Goal: Transaction & Acquisition: Purchase product/service

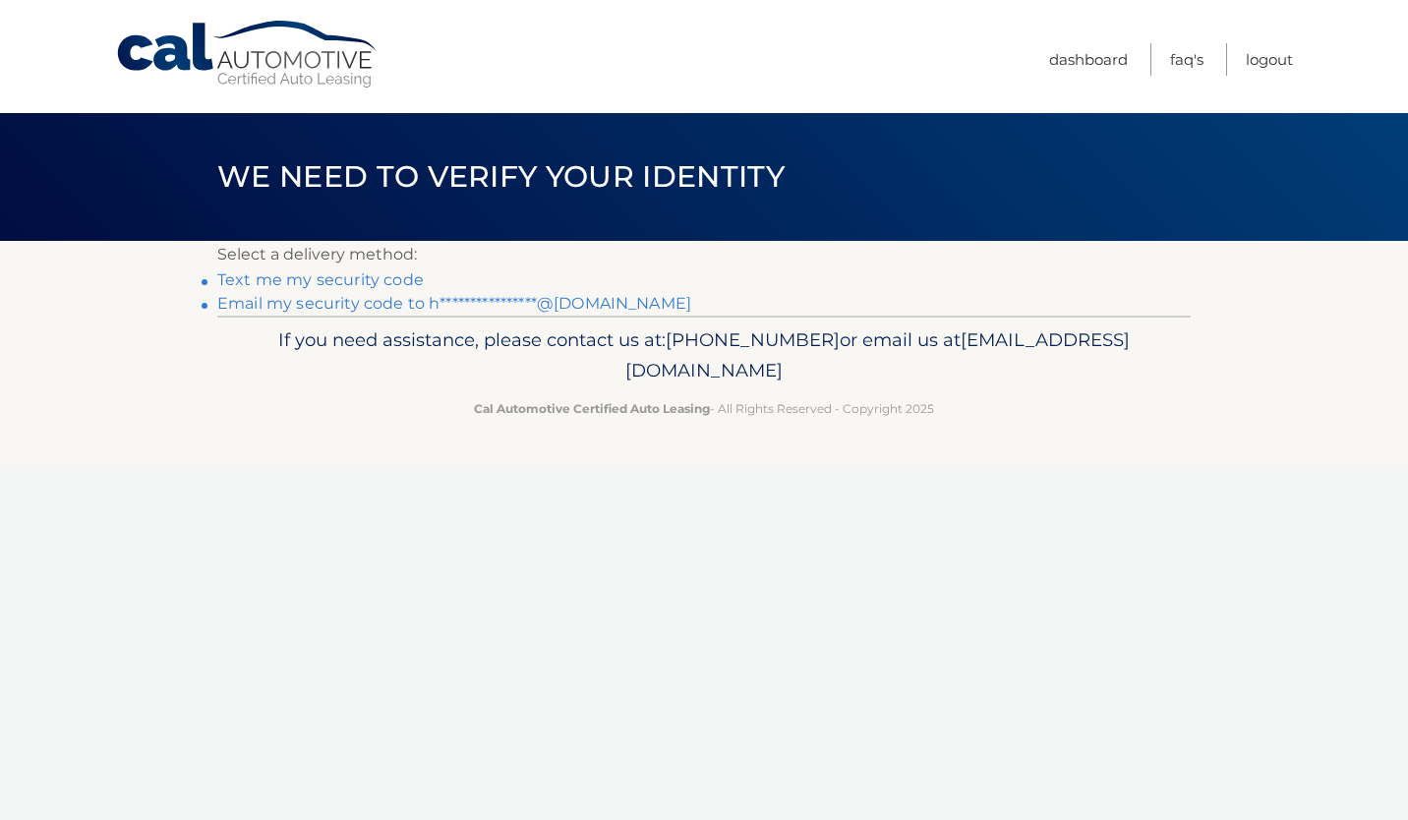
click at [362, 277] on link "Text me my security code" at bounding box center [320, 279] width 206 height 19
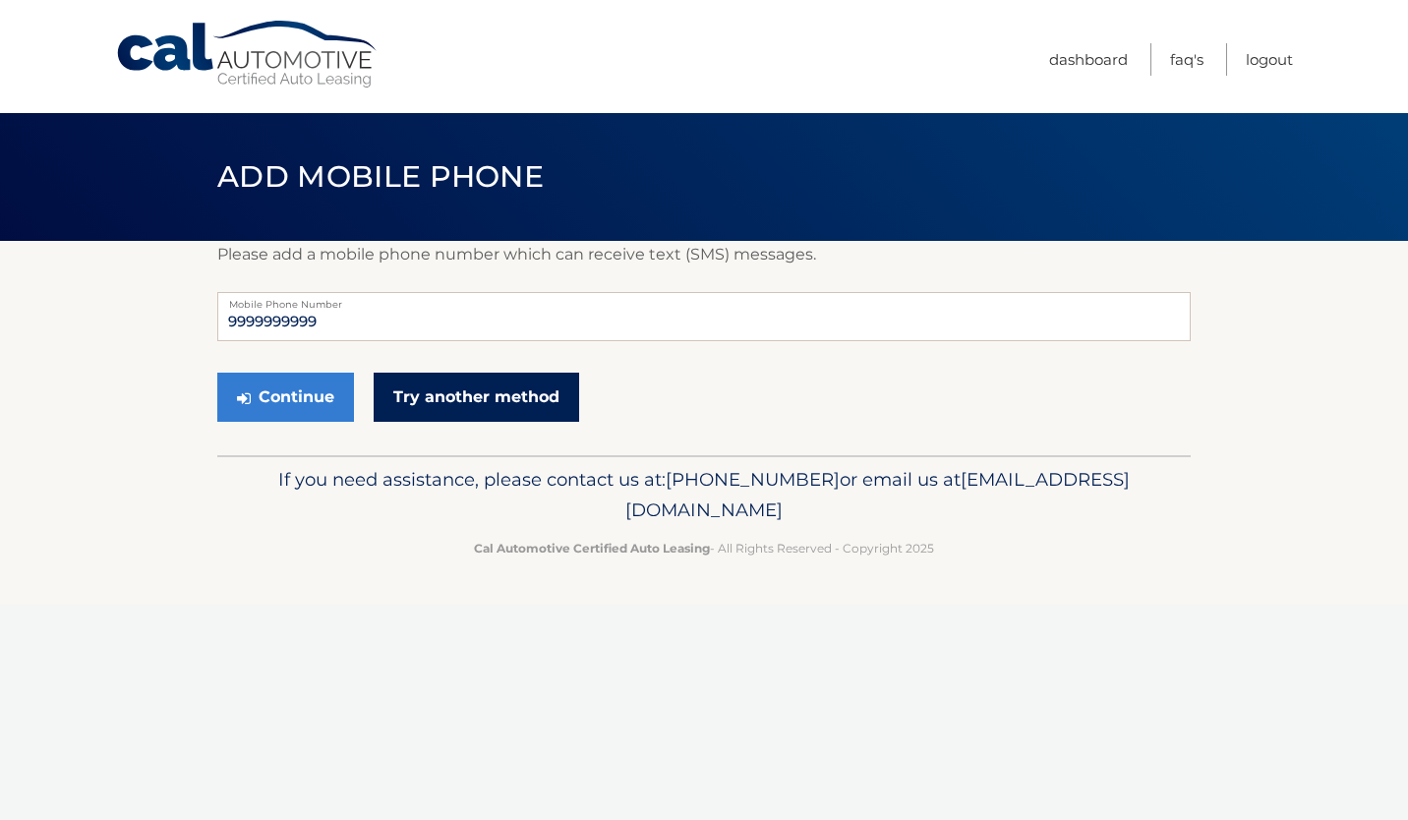
click at [430, 395] on link "Try another method" at bounding box center [476, 397] width 205 height 49
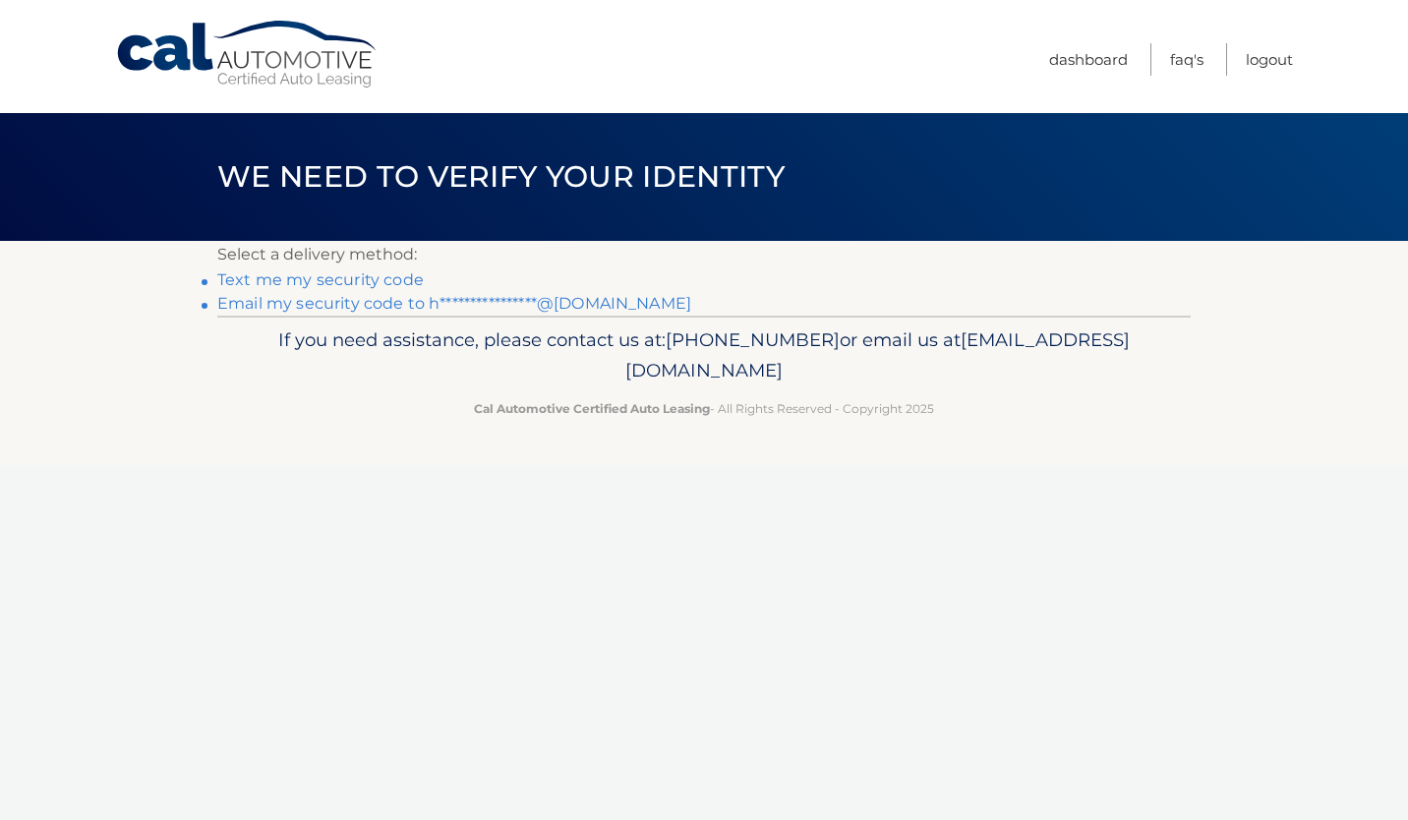
click at [415, 307] on link "**********" at bounding box center [454, 303] width 474 height 19
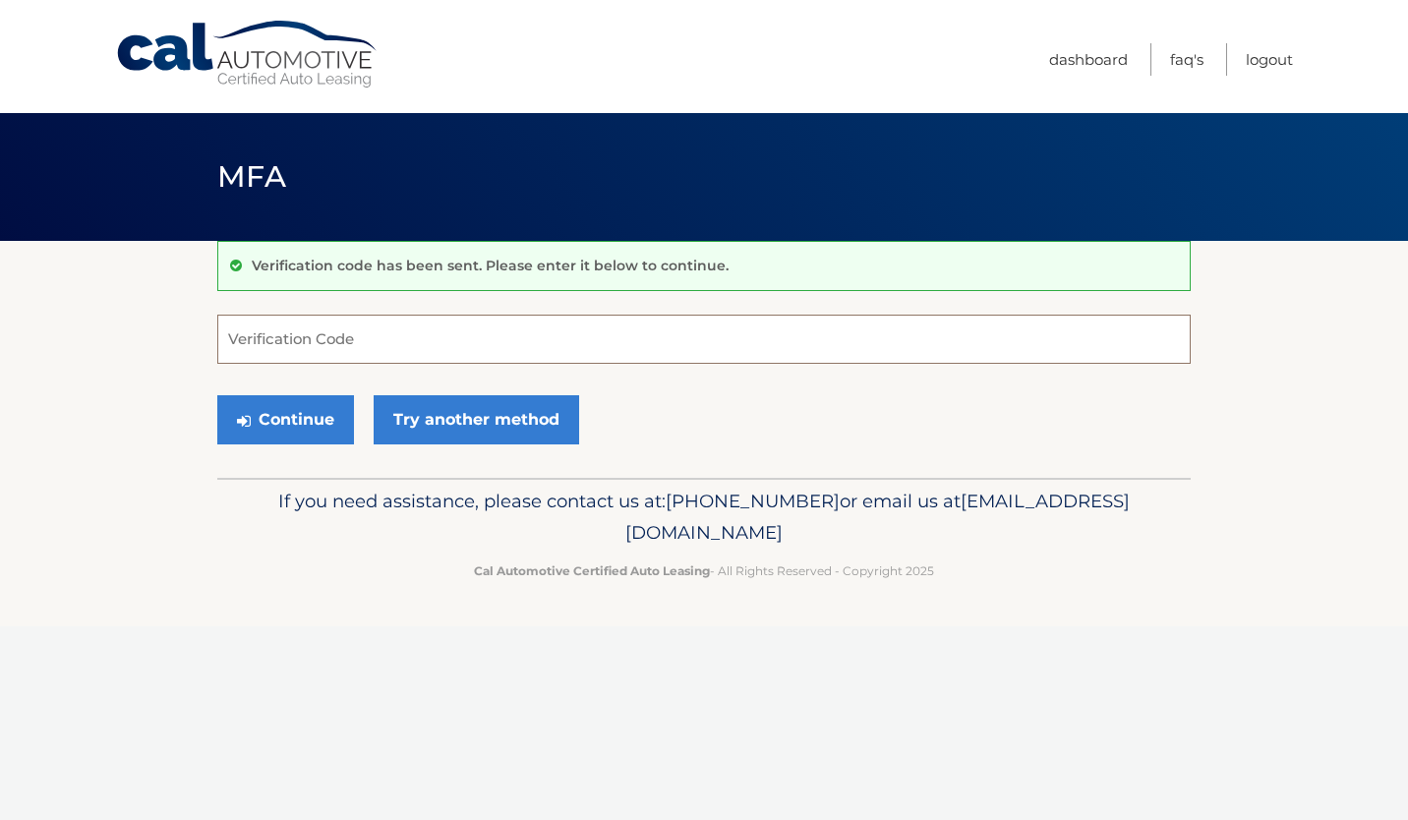
click at [403, 336] on input "Verification Code" at bounding box center [703, 339] width 973 height 49
type input "927738"
click at [292, 426] on button "Continue" at bounding box center [285, 419] width 137 height 49
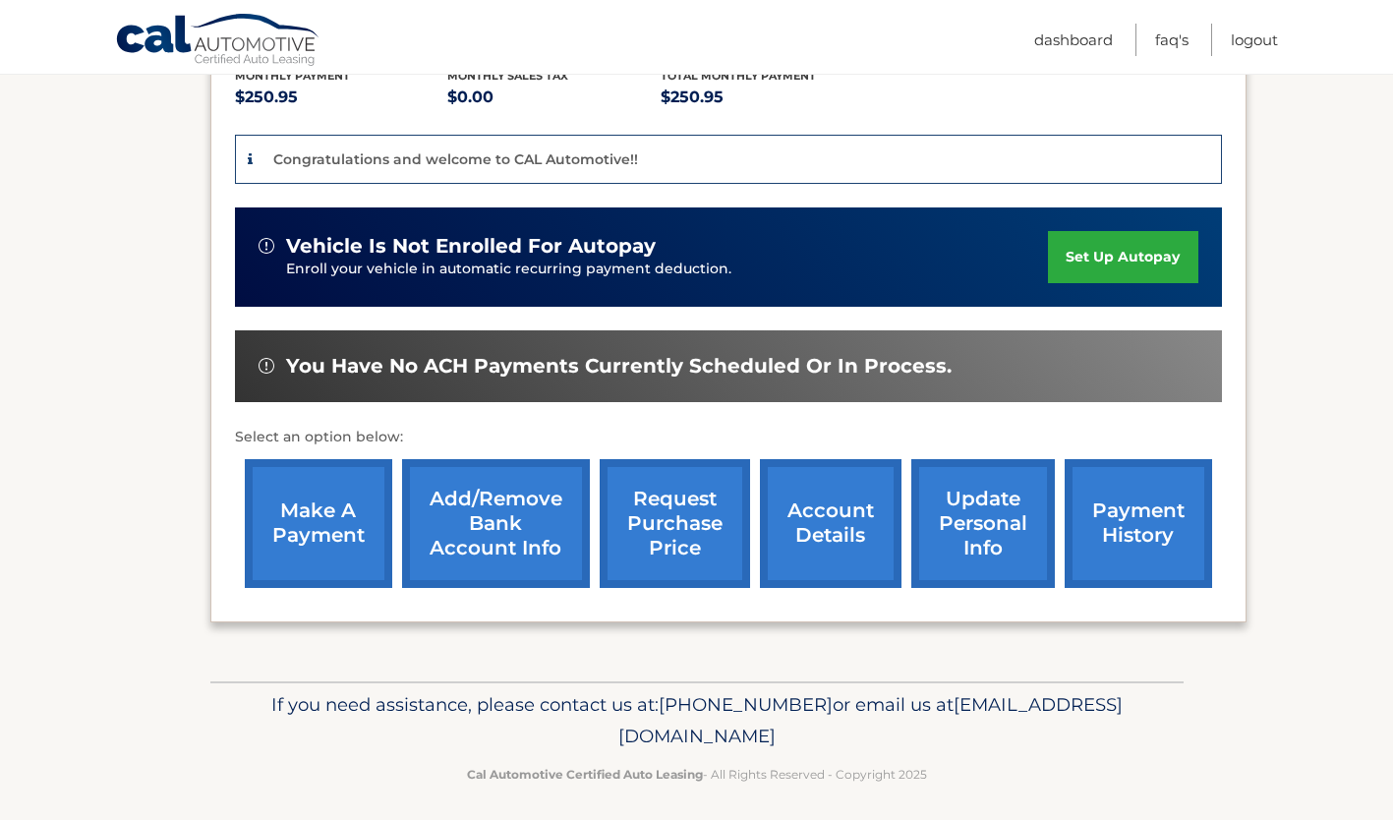
scroll to position [443, 0]
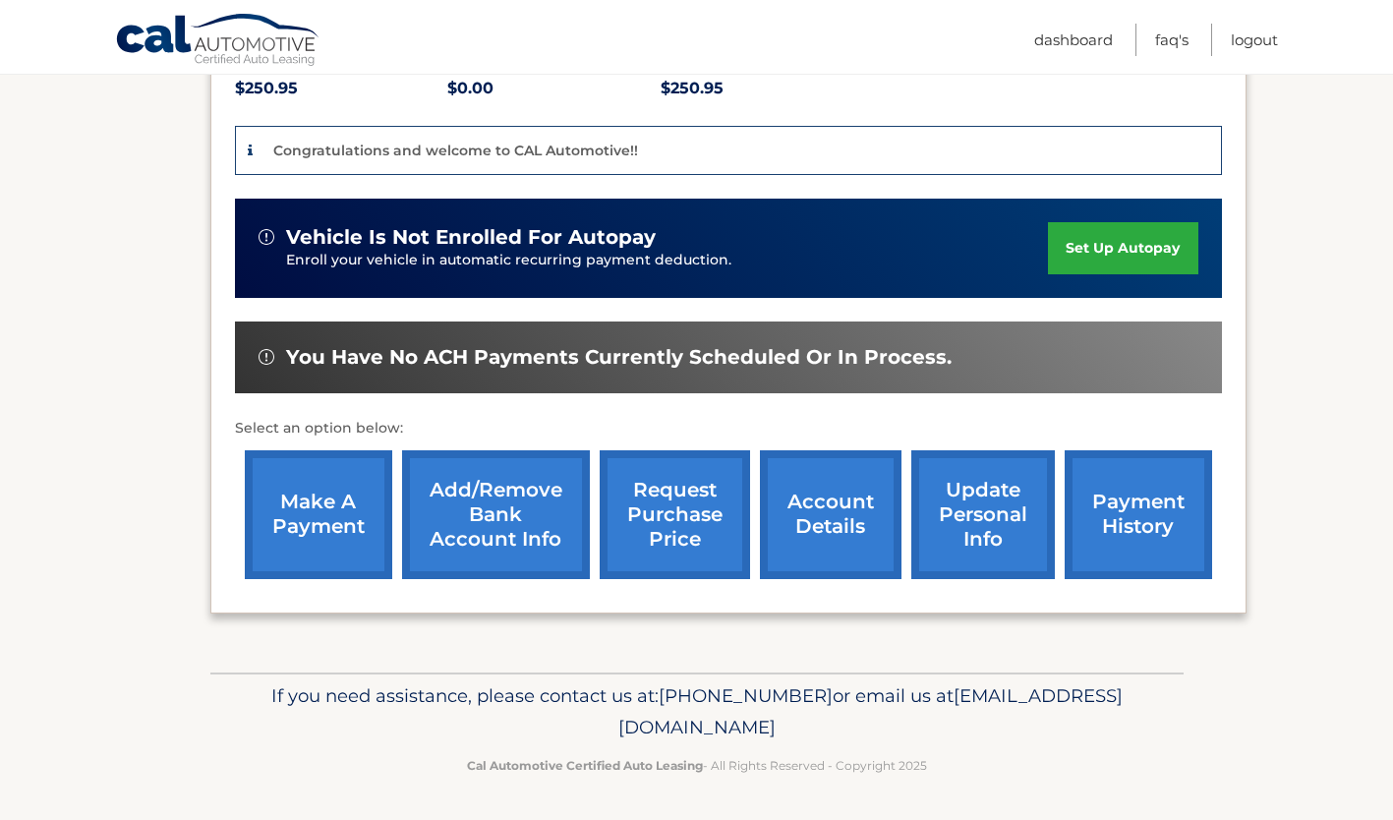
click at [662, 374] on div "You have no ACH payments currently scheduled or in process." at bounding box center [728, 357] width 987 height 72
click at [301, 486] on link "make a payment" at bounding box center [318, 514] width 147 height 129
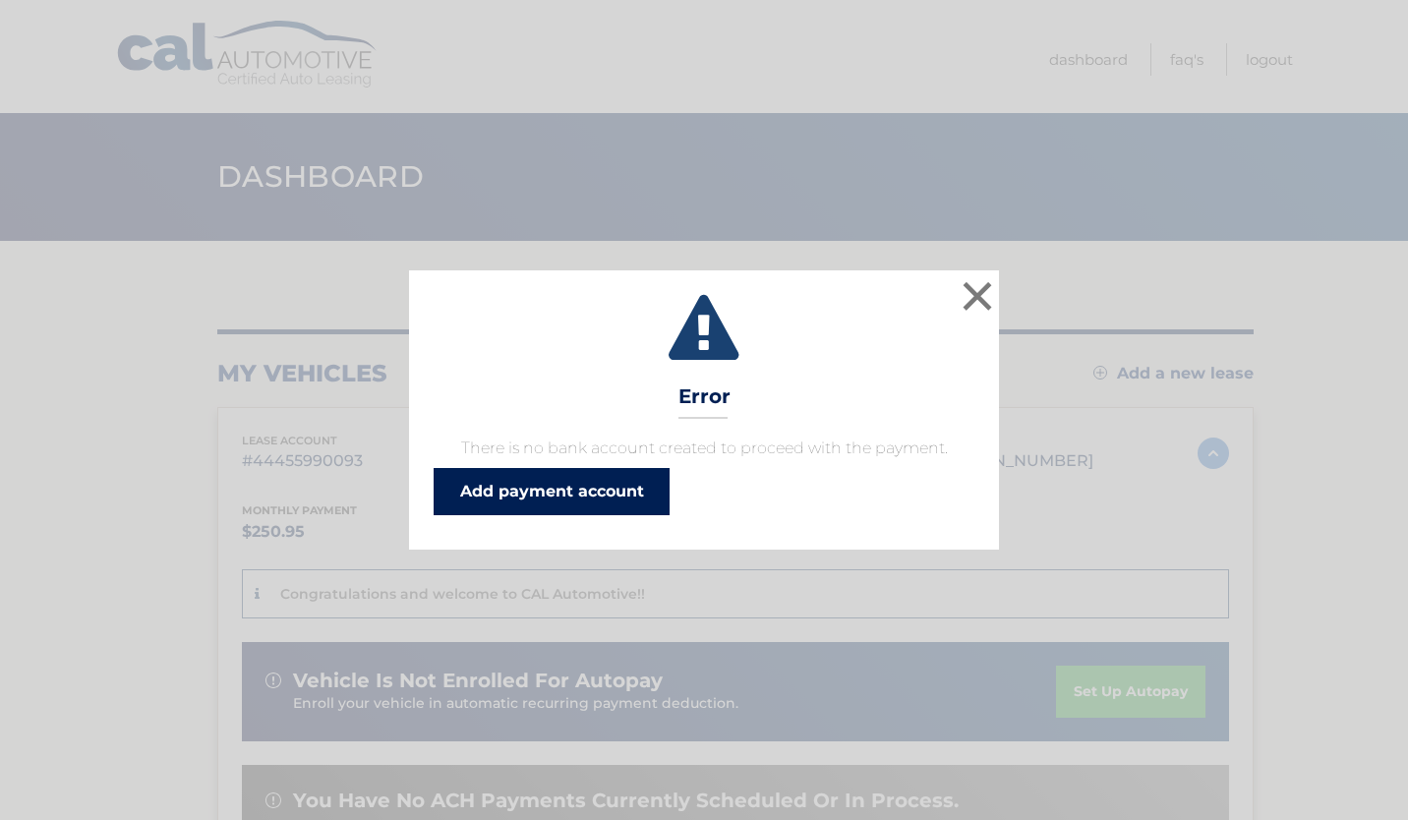
click at [506, 492] on link "Add payment account" at bounding box center [552, 491] width 236 height 47
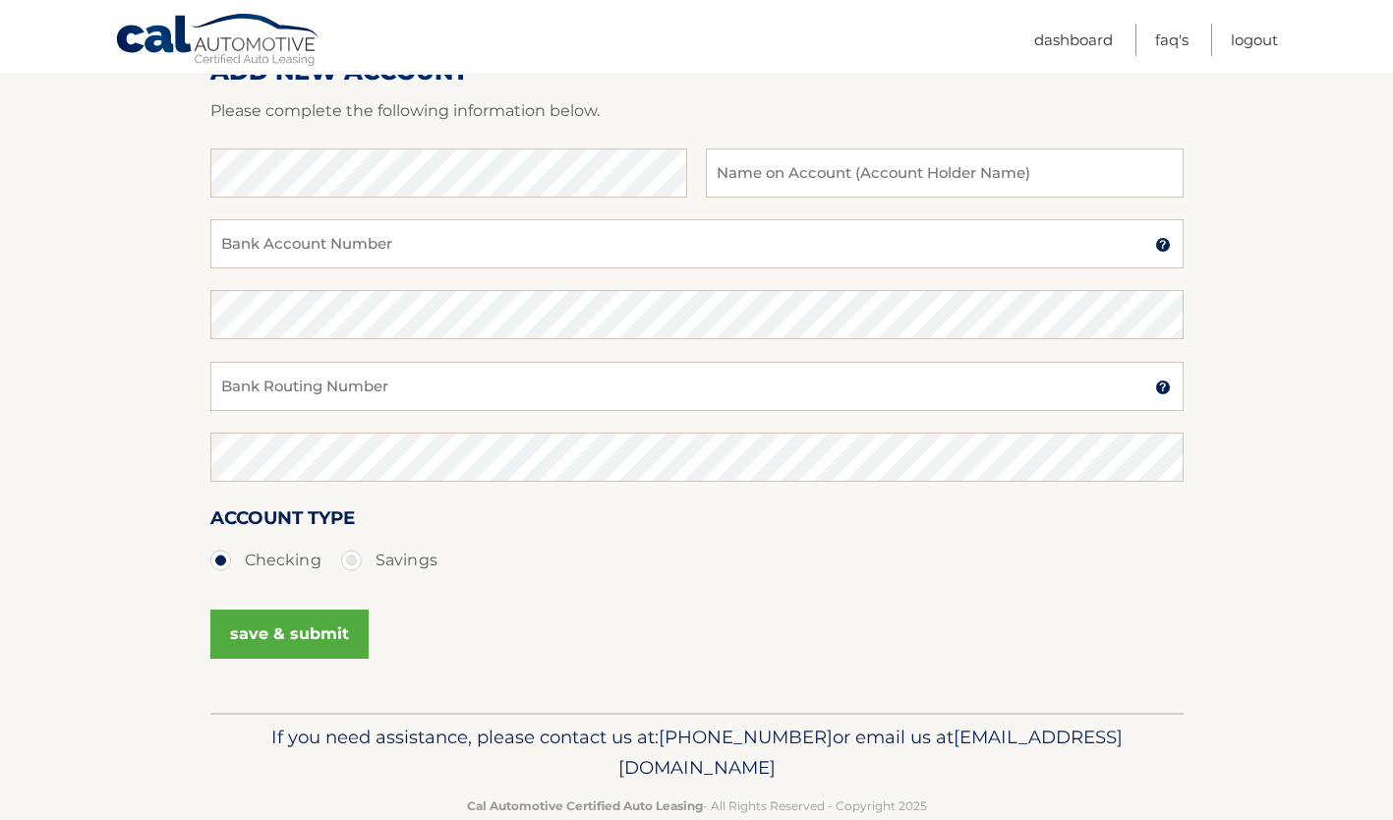
scroll to position [279, 0]
click at [992, 178] on input "text" at bounding box center [944, 171] width 477 height 49
type input "[PERSON_NAME]"
click at [457, 232] on input "Bank Account Number" at bounding box center [696, 242] width 973 height 49
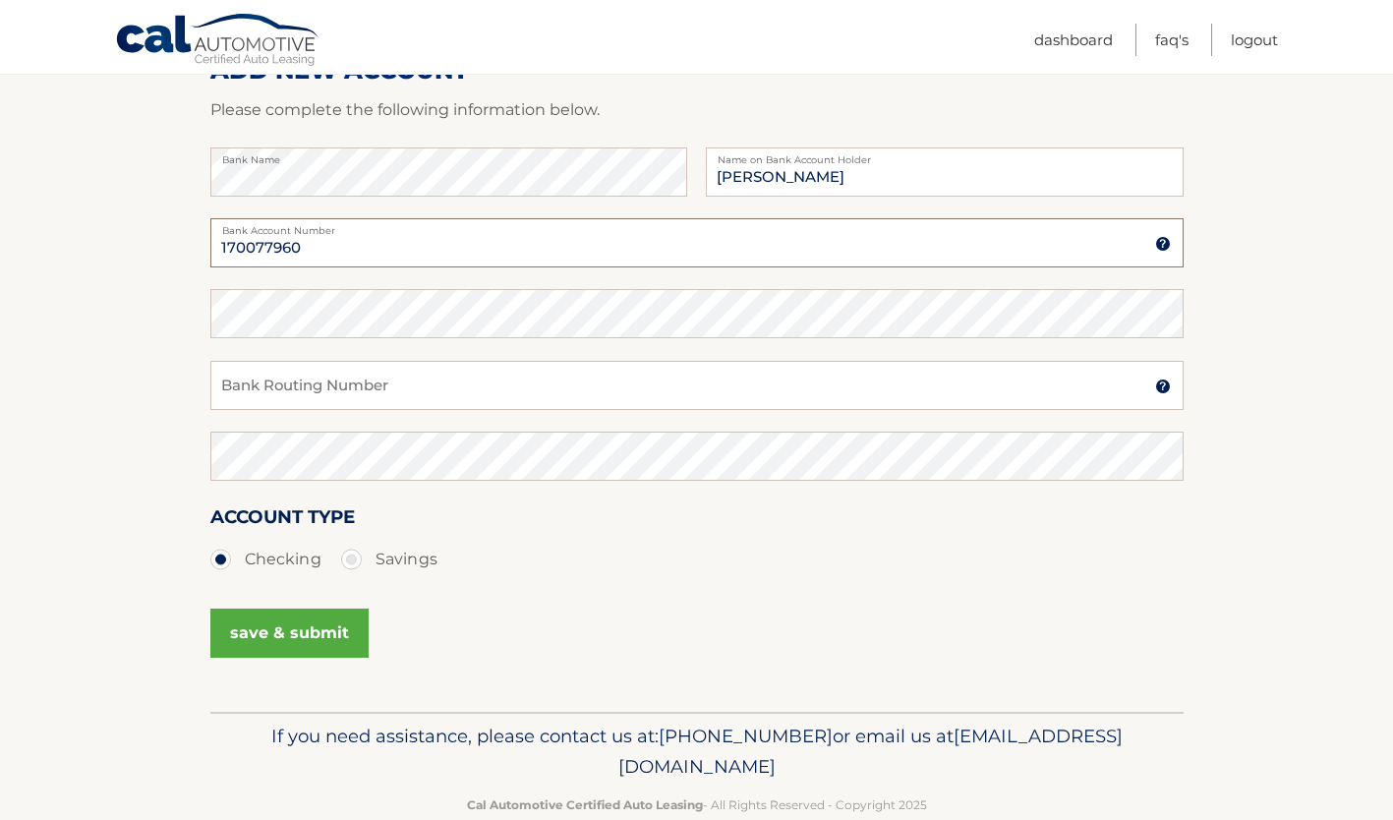
type input "170077960"
click at [317, 399] on input "Bank Routing Number" at bounding box center [696, 385] width 973 height 49
type input "021202337"
click at [282, 620] on button "save & submit" at bounding box center [289, 633] width 158 height 49
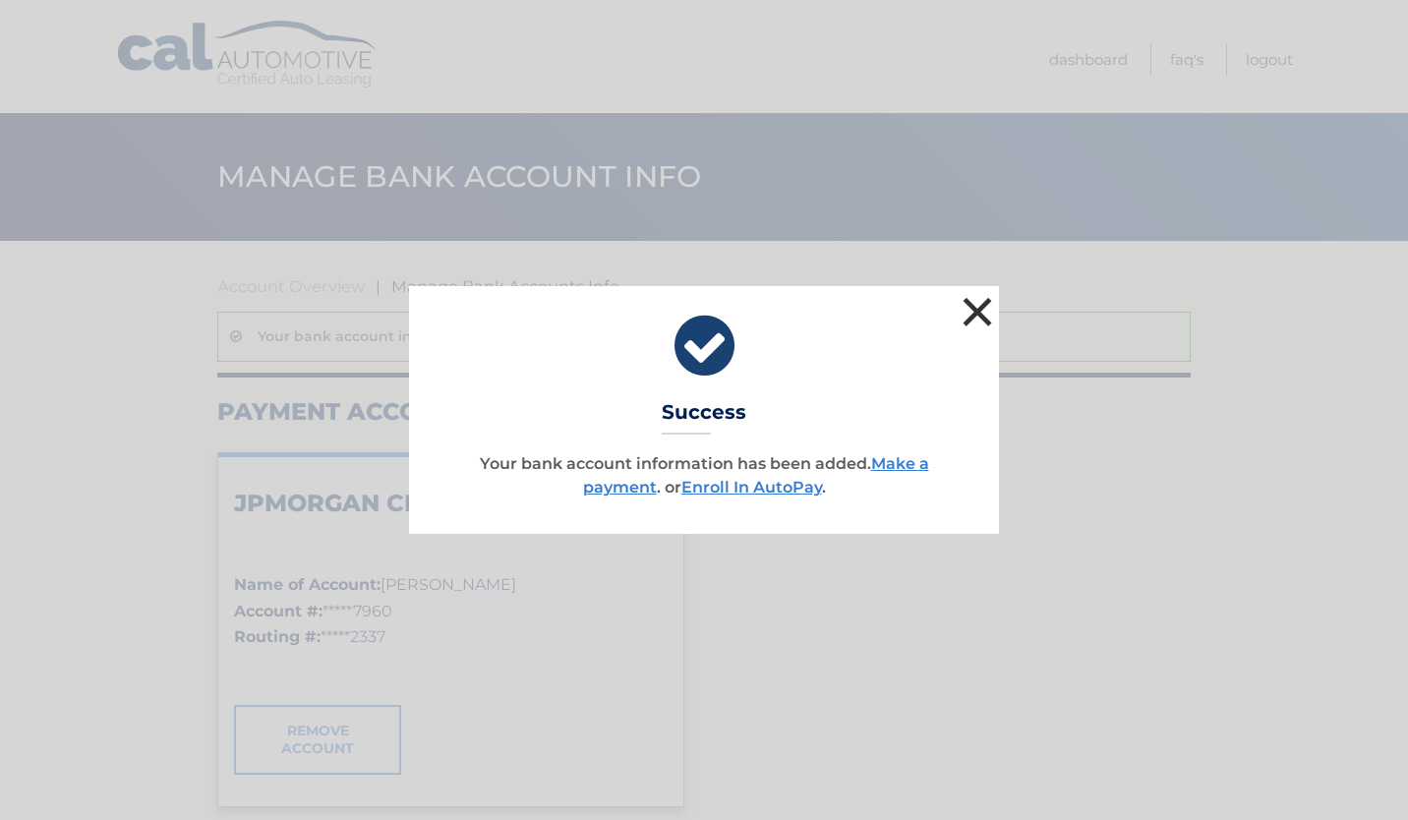
click at [993, 320] on button "×" at bounding box center [977, 311] width 39 height 39
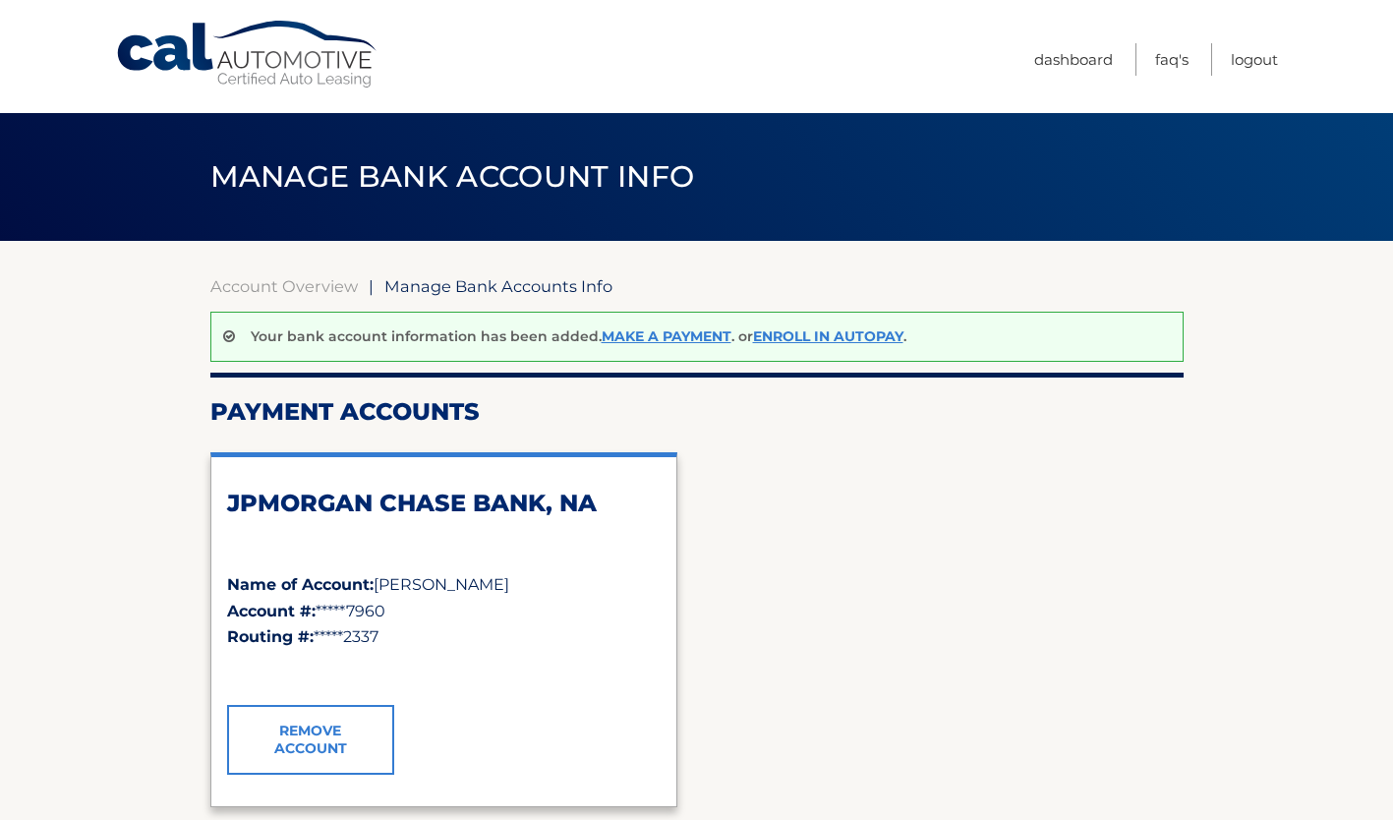
click at [943, 554] on div "JPMORGAN CHASE BANK, NA Name of Account: Antoinette Howell Account #: *****7960…" at bounding box center [696, 629] width 973 height 385
click at [749, 524] on div "JPMORGAN CHASE BANK, NA Name of Account: Antoinette Howell Account #: *****7960…" at bounding box center [696, 629] width 973 height 385
click at [687, 335] on link "Make a payment" at bounding box center [667, 336] width 130 height 18
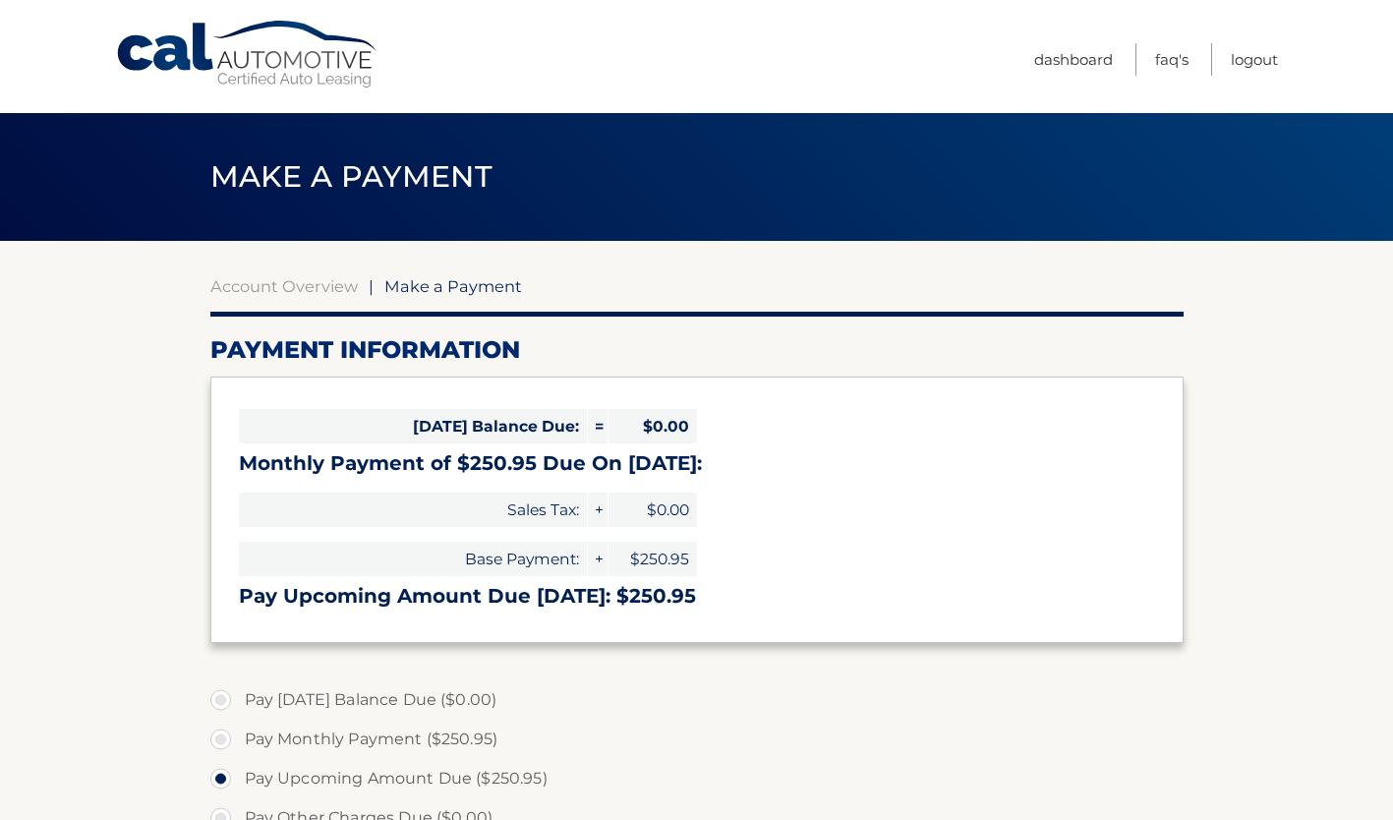
select select "OGI2Y2E0MzktOGE4Ny00ZWU3LWJlN2YtZTY0ODk5NTI2ZDFk"
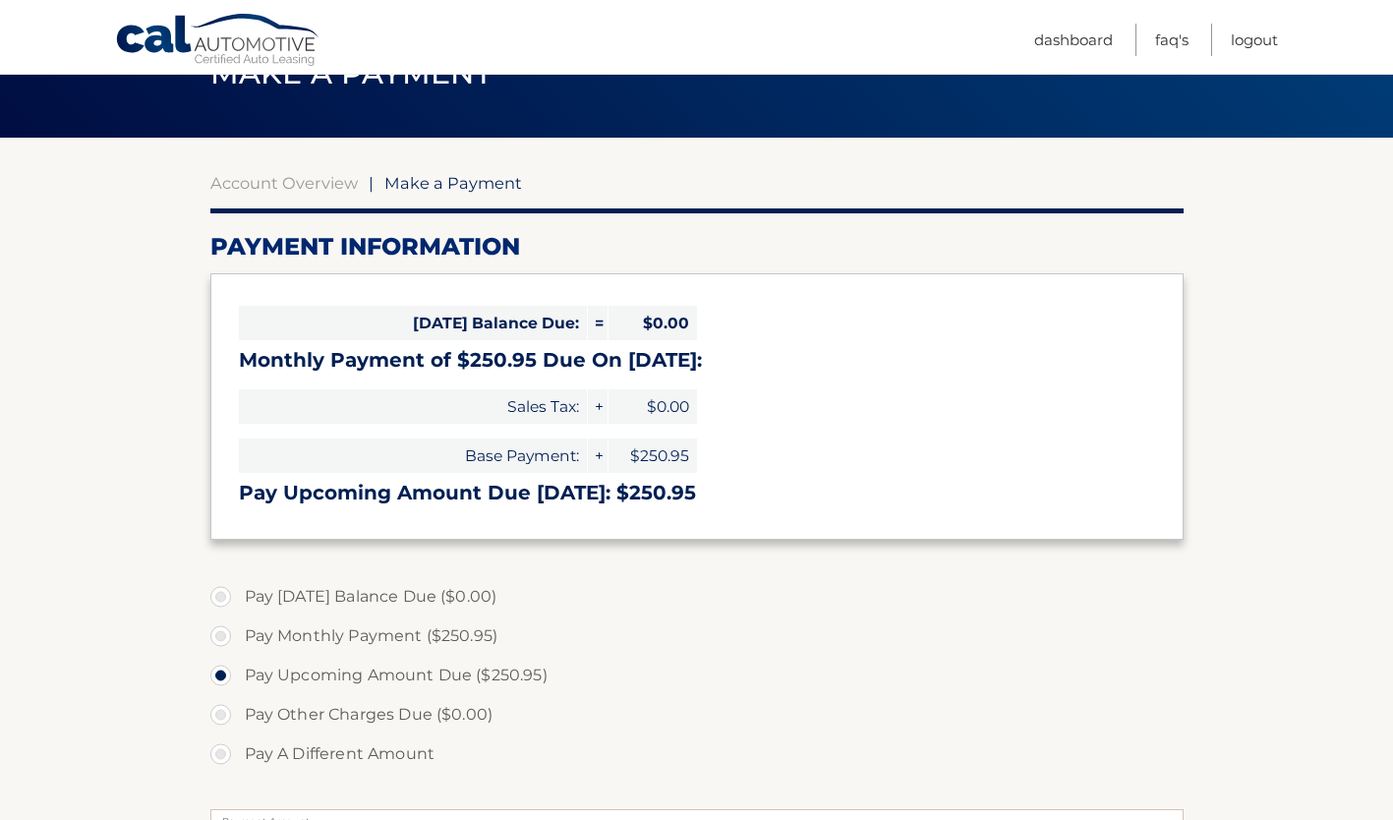
scroll to position [94, 0]
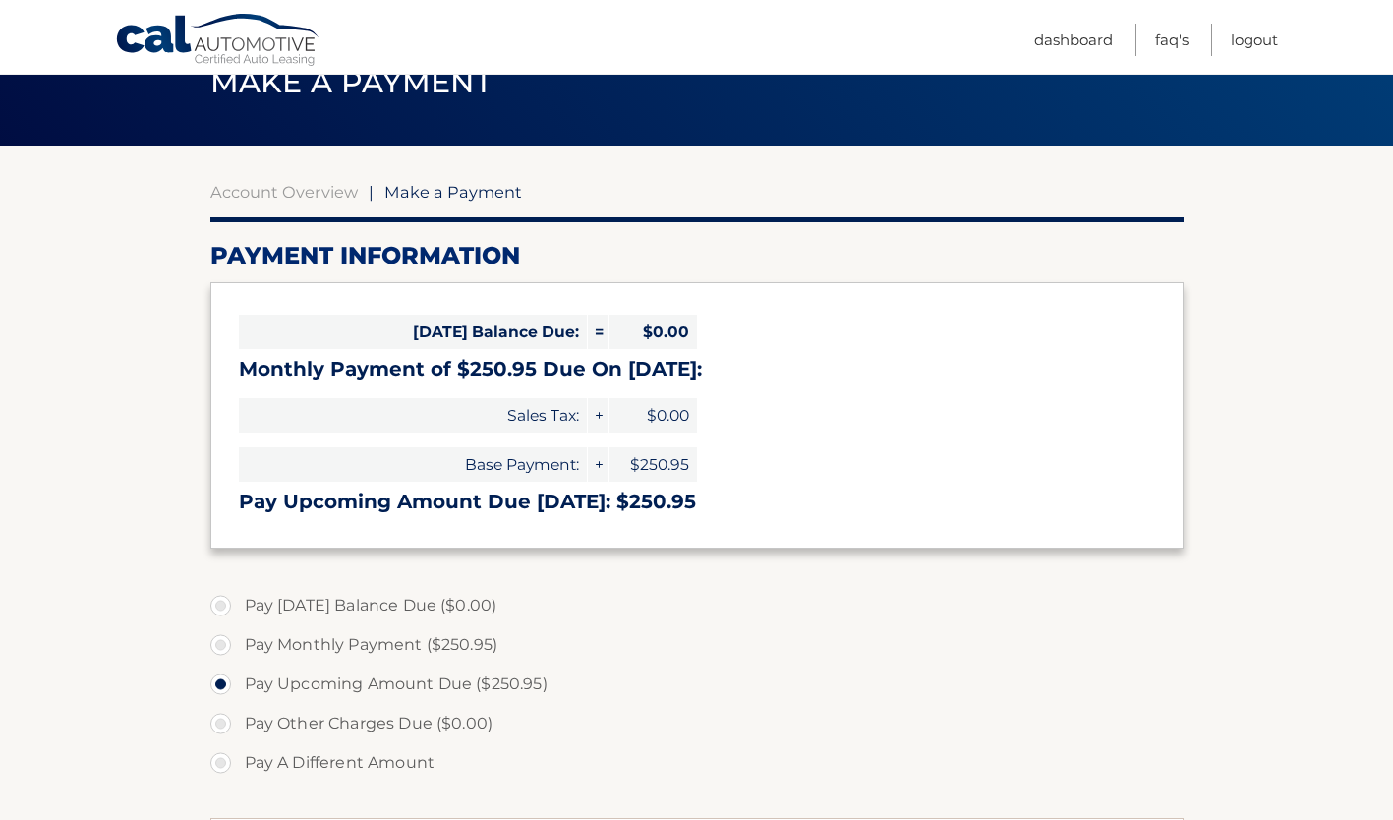
click at [220, 640] on label "Pay Monthly Payment ($250.95)" at bounding box center [696, 644] width 973 height 39
click at [220, 640] on input "Pay Monthly Payment ($250.95)" at bounding box center [228, 640] width 20 height 31
radio input "true"
click at [221, 677] on label "Pay Upcoming Amount Due ($250.95)" at bounding box center [696, 684] width 973 height 39
click at [221, 677] on input "Pay Upcoming Amount Due ($250.95)" at bounding box center [228, 680] width 20 height 31
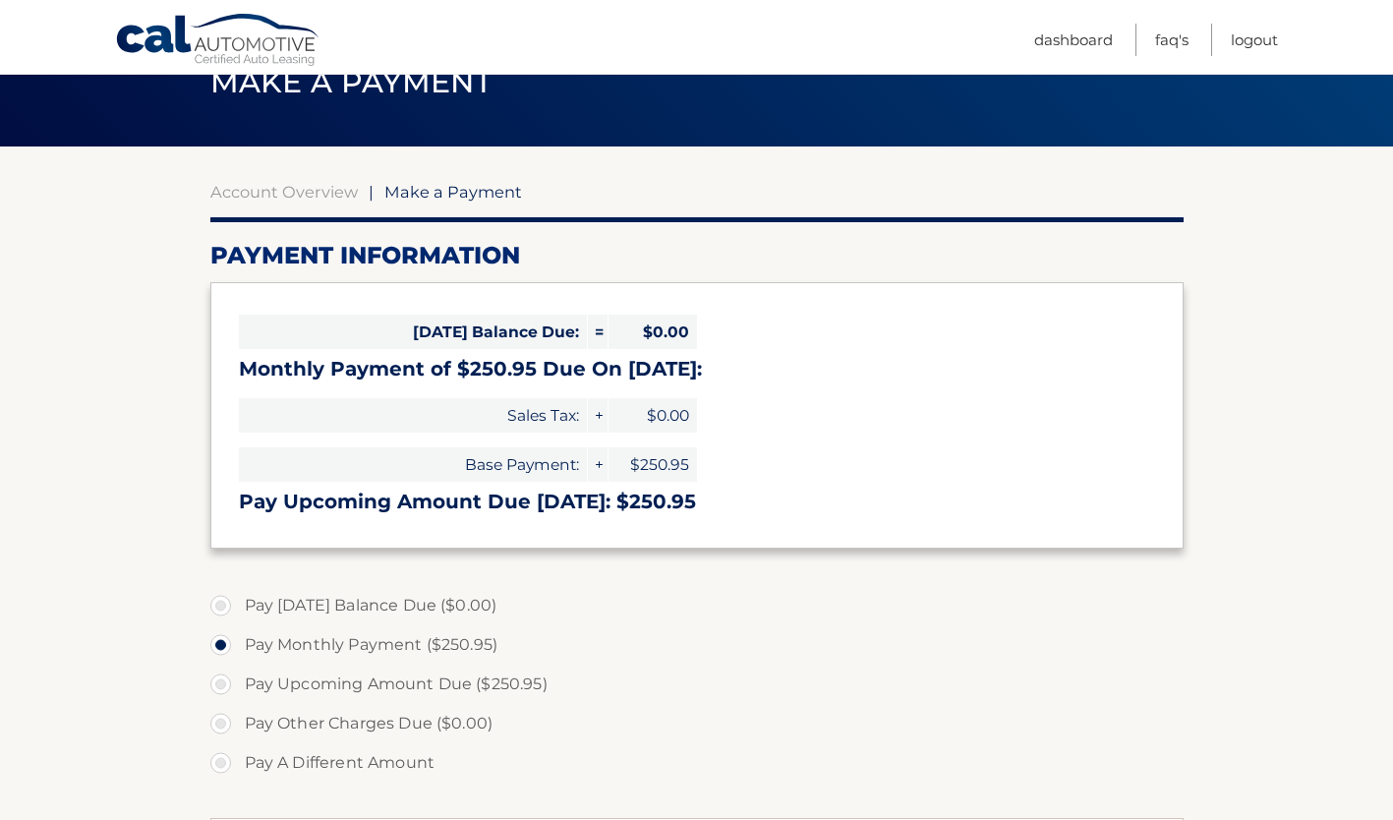
radio input "true"
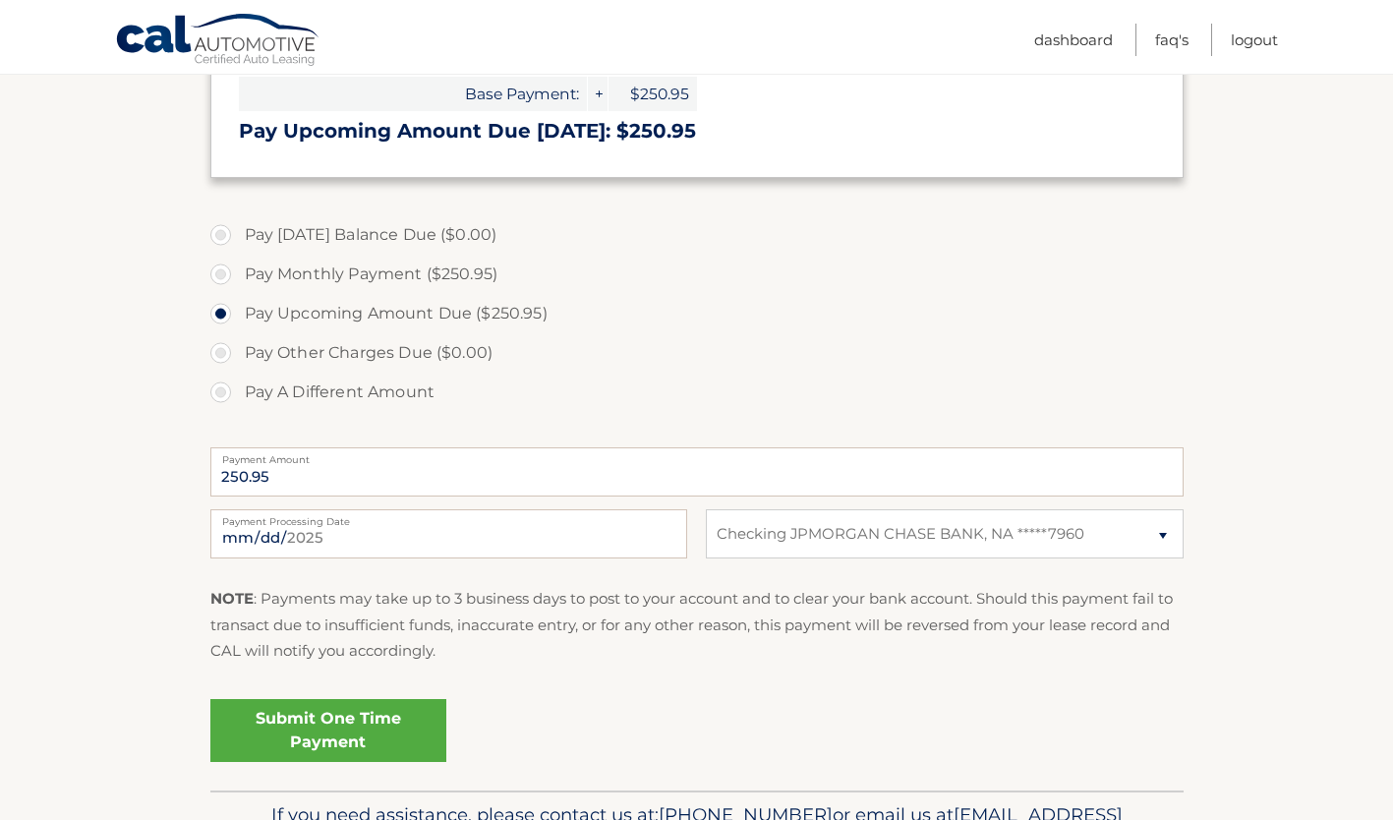
scroll to position [0, 0]
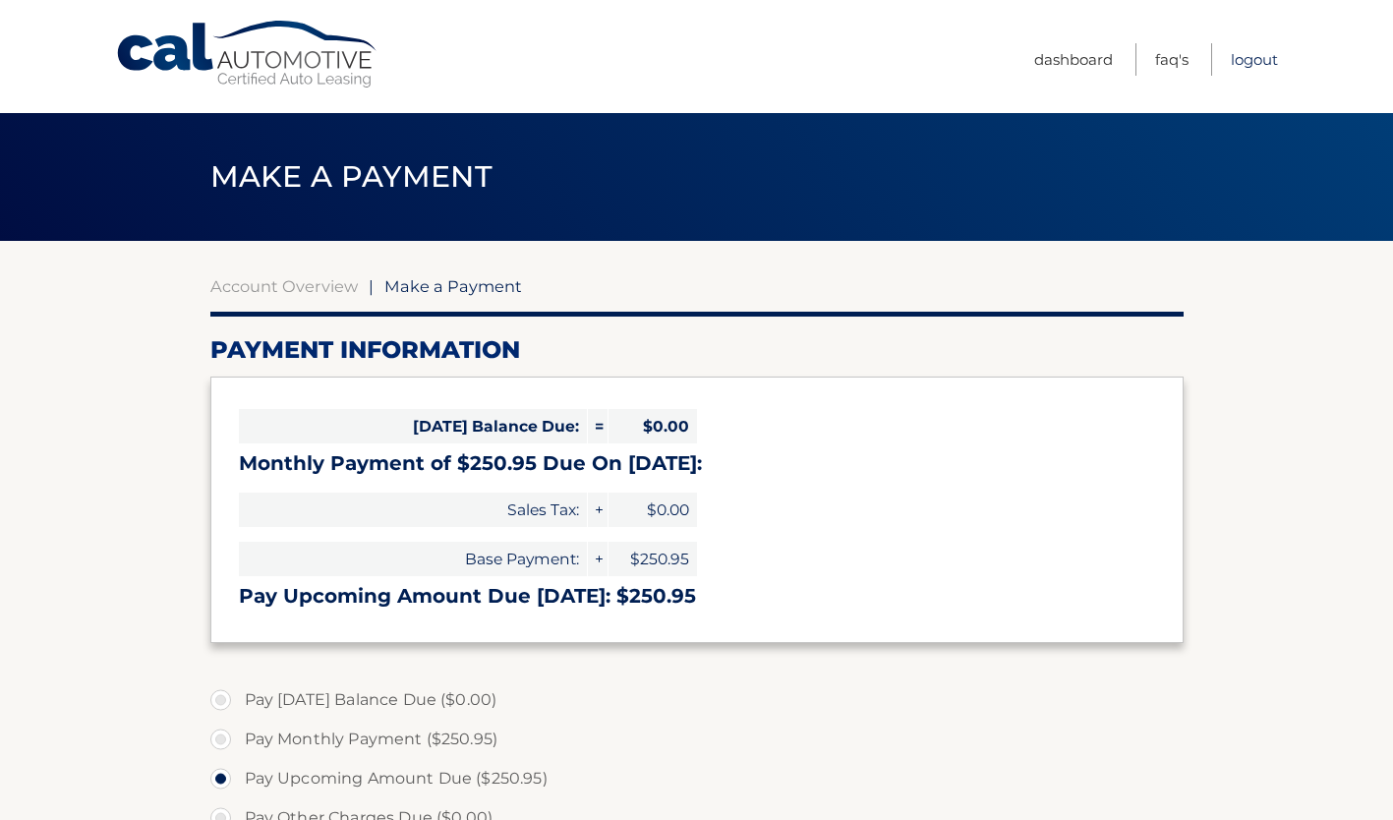
click at [1272, 59] on link "Logout" at bounding box center [1254, 59] width 47 height 32
